Goal: Task Accomplishment & Management: Use online tool/utility

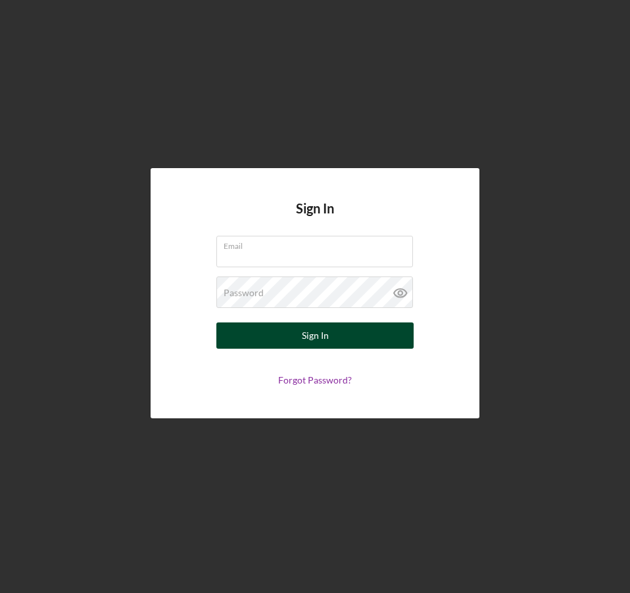
type input "[EMAIL_ADDRESS][DOMAIN_NAME]"
click at [266, 336] on button "Sign In" at bounding box center [314, 336] width 197 height 26
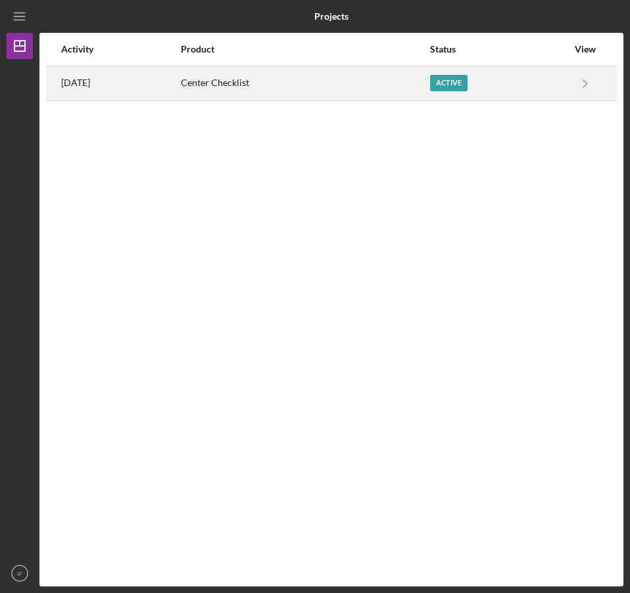
click at [461, 81] on div "Active" at bounding box center [448, 83] width 37 height 16
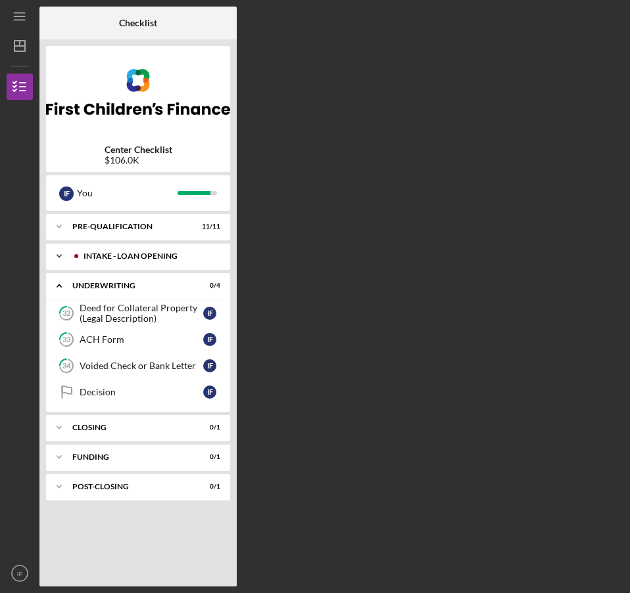
click at [172, 260] on div "INTAKE - LOAN OPENING" at bounding box center [146, 256] width 148 height 8
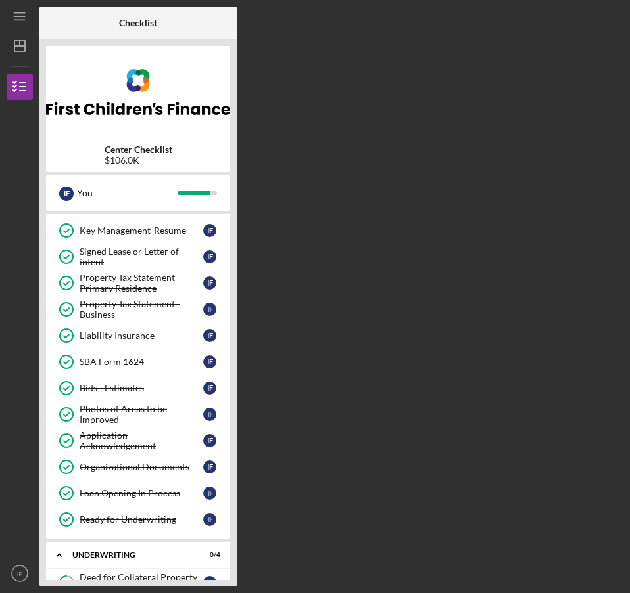
scroll to position [344, 0]
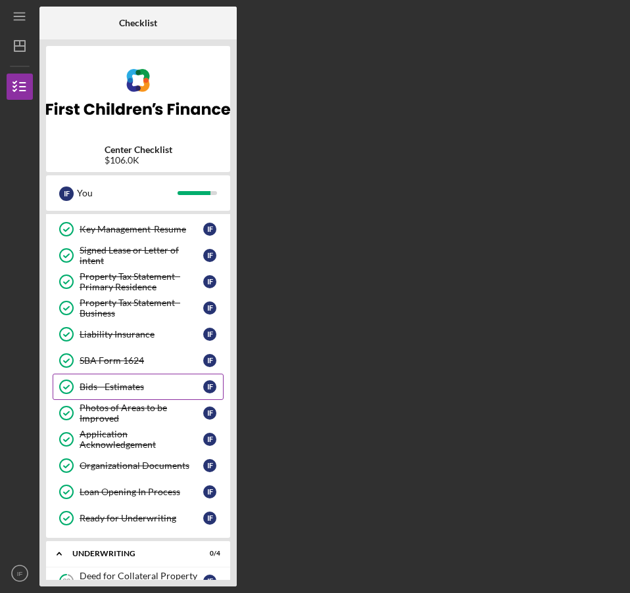
click at [137, 387] on div "Bids - Estimates" at bounding box center [142, 387] width 124 height 11
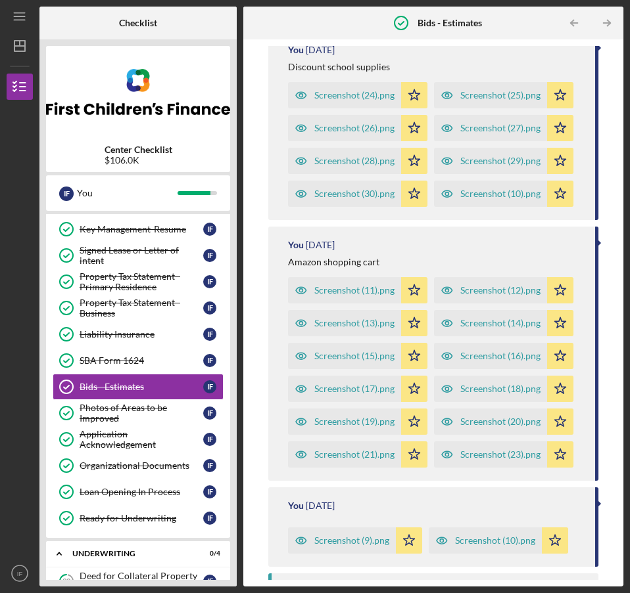
scroll to position [1126, 0]
click at [460, 198] on div "Screenshot (10).png" at bounding box center [500, 193] width 80 height 11
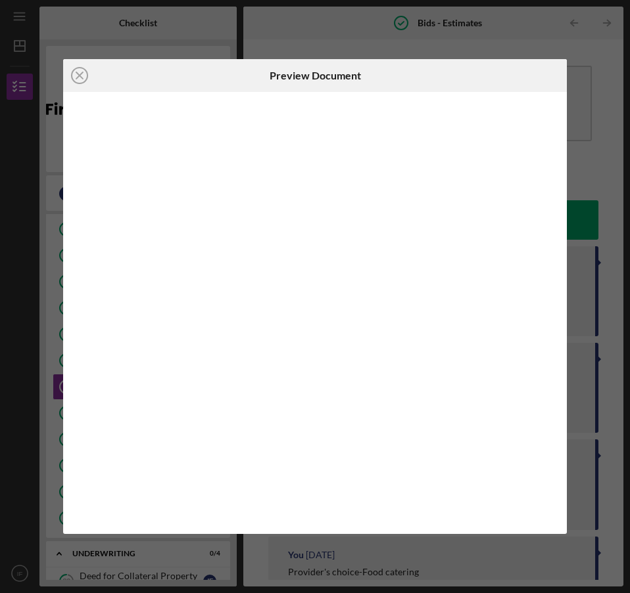
scroll to position [1137, 0]
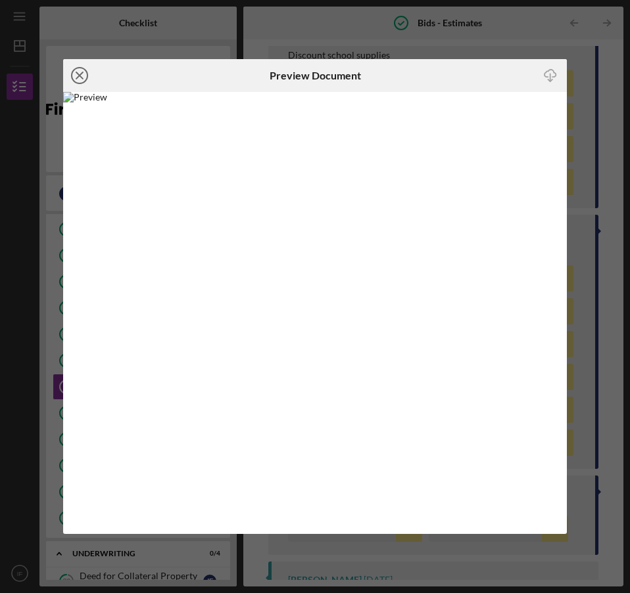
click at [83, 87] on icon "Icon/Close" at bounding box center [79, 75] width 33 height 33
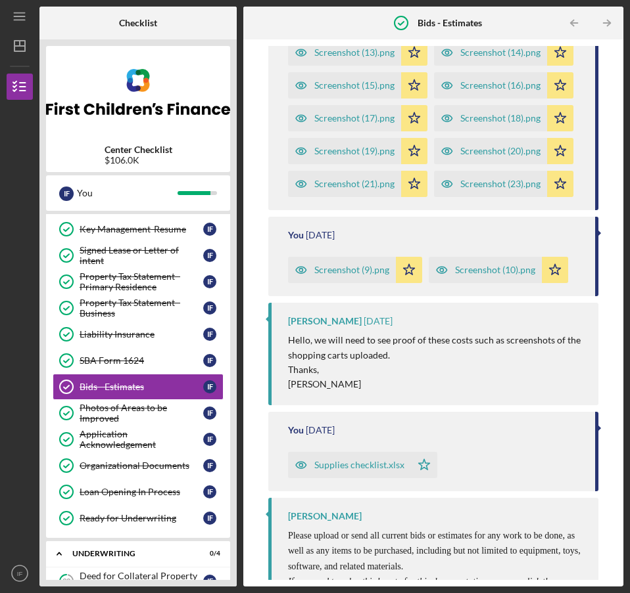
scroll to position [1405, 0]
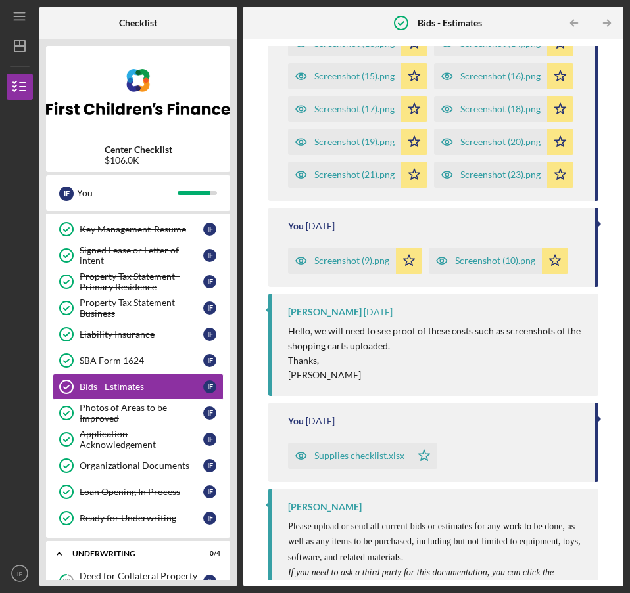
click at [460, 180] on div "Screenshot (23).png" at bounding box center [500, 175] width 80 height 11
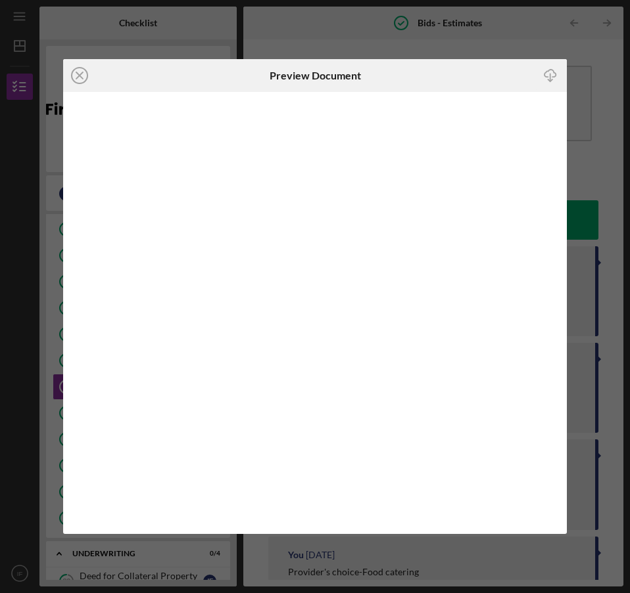
scroll to position [1596, 0]
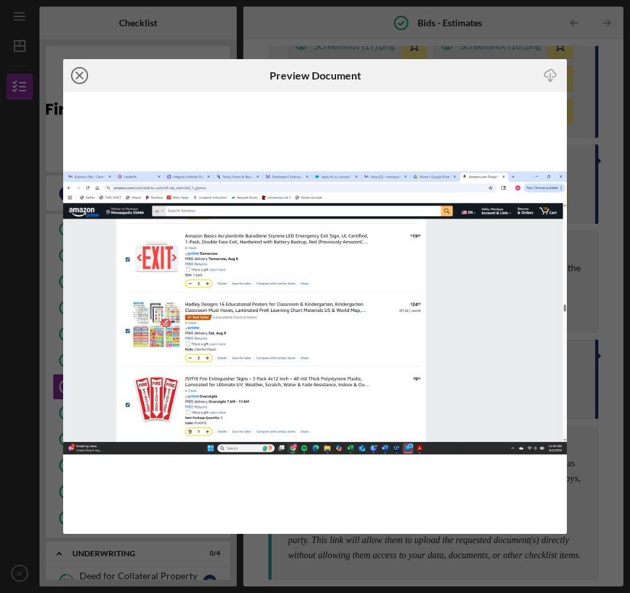
click at [93, 75] on icon "Icon/Close" at bounding box center [79, 75] width 33 height 33
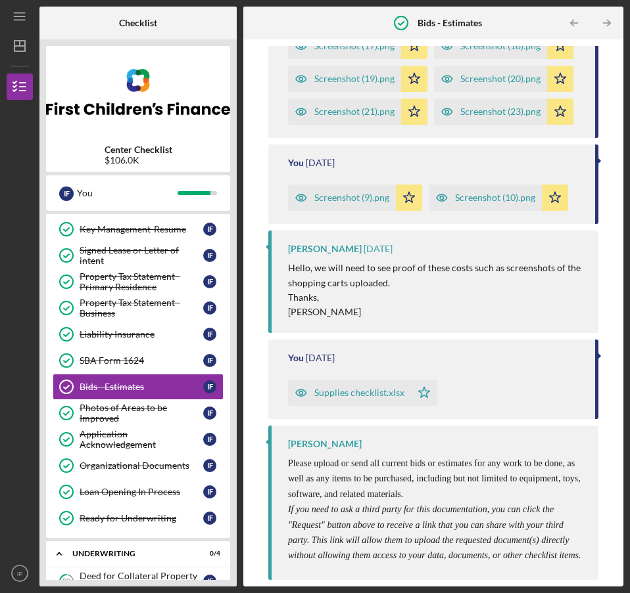
scroll to position [1559, 0]
click at [457, 203] on div "Screenshot (10).png" at bounding box center [495, 198] width 80 height 11
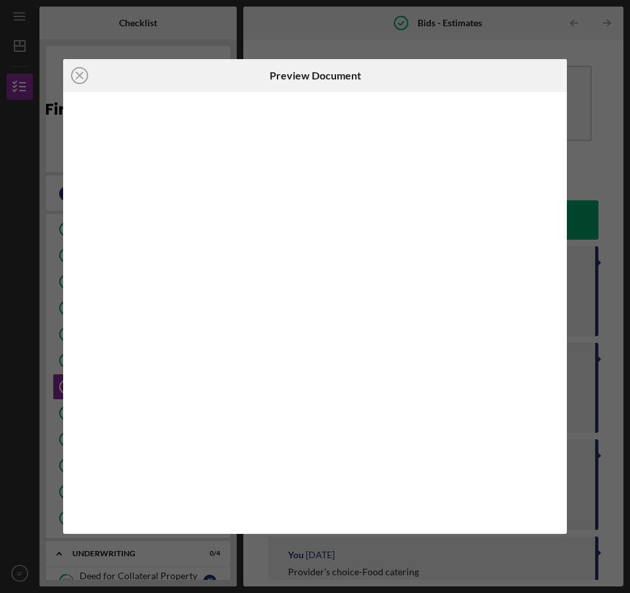
scroll to position [1682, 0]
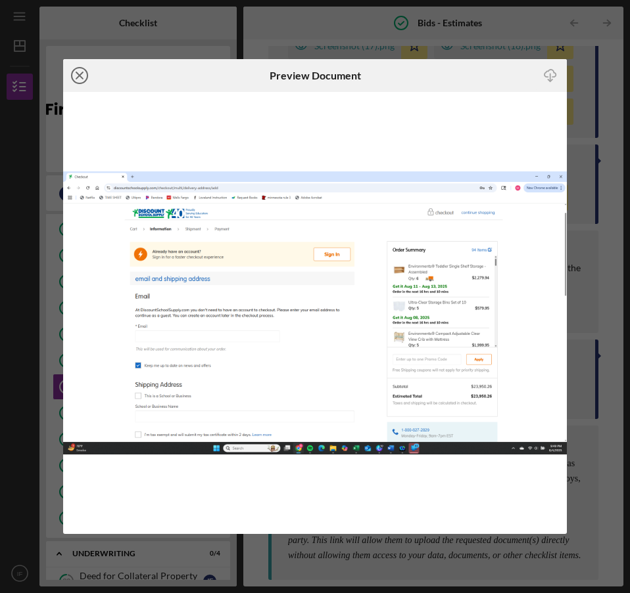
click at [86, 79] on circle at bounding box center [80, 76] width 16 height 16
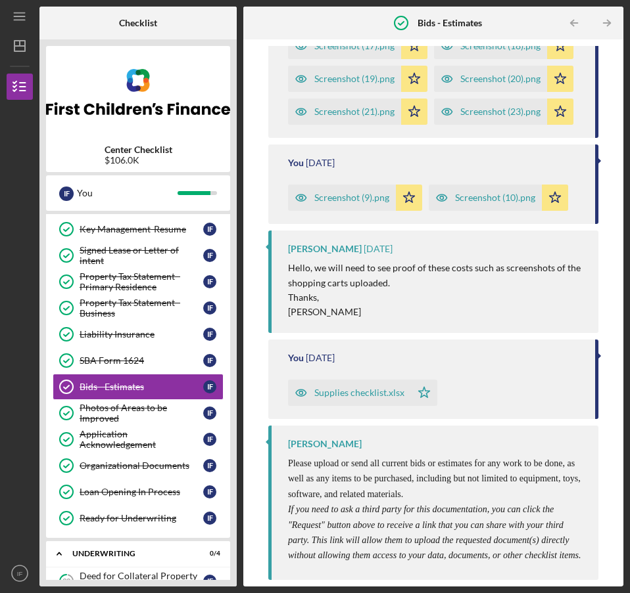
scroll to position [1767, 0]
click at [354, 203] on div "Screenshot (9).png" at bounding box center [351, 198] width 75 height 11
